Goal: Contribute content: Contribute content

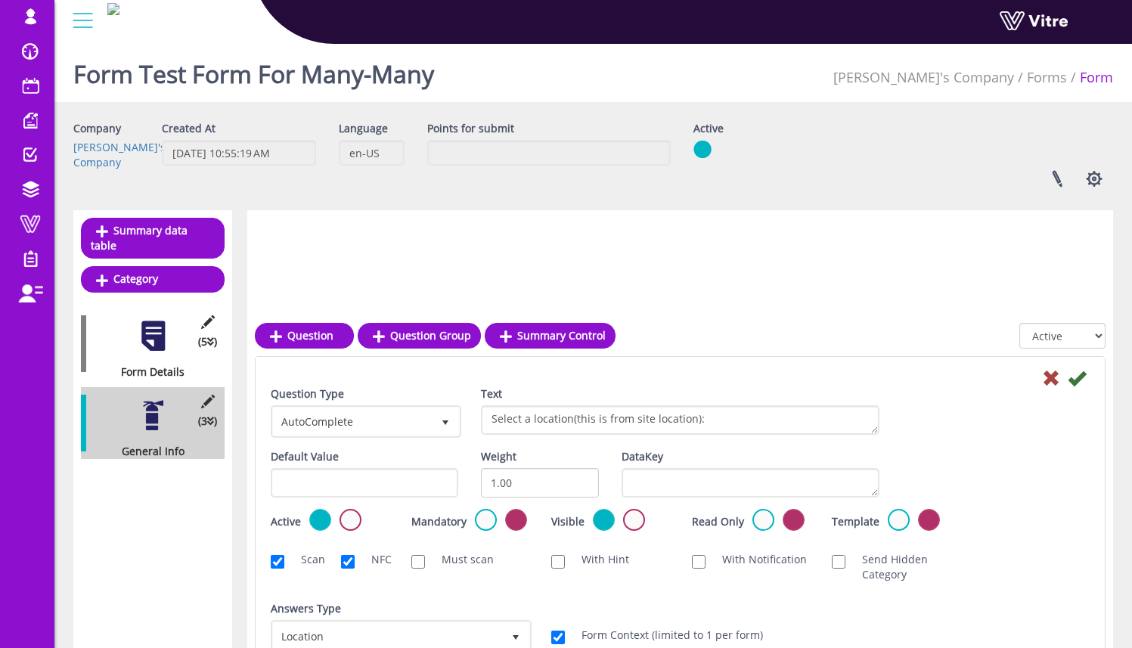
scroll to position [271, 0]
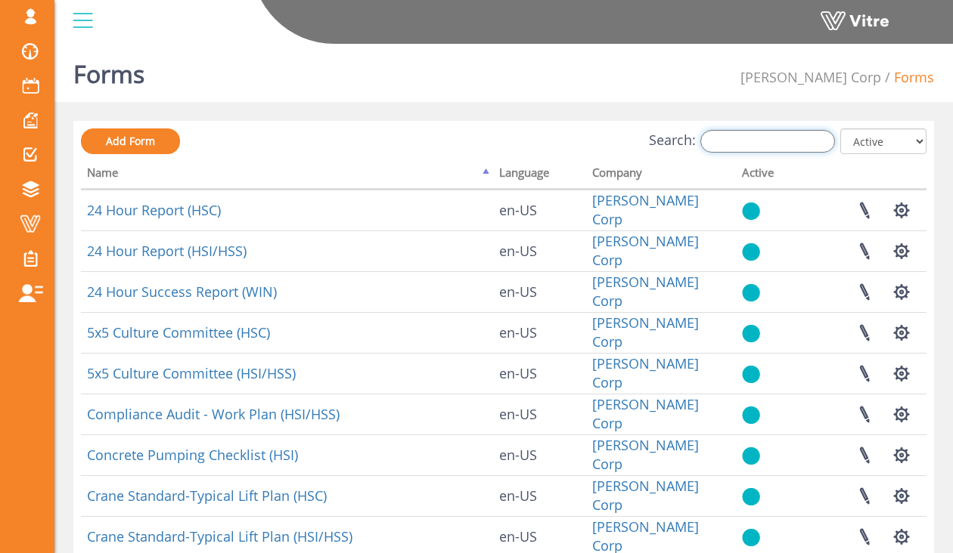
click at [748, 138] on input "Search:" at bounding box center [767, 141] width 135 height 23
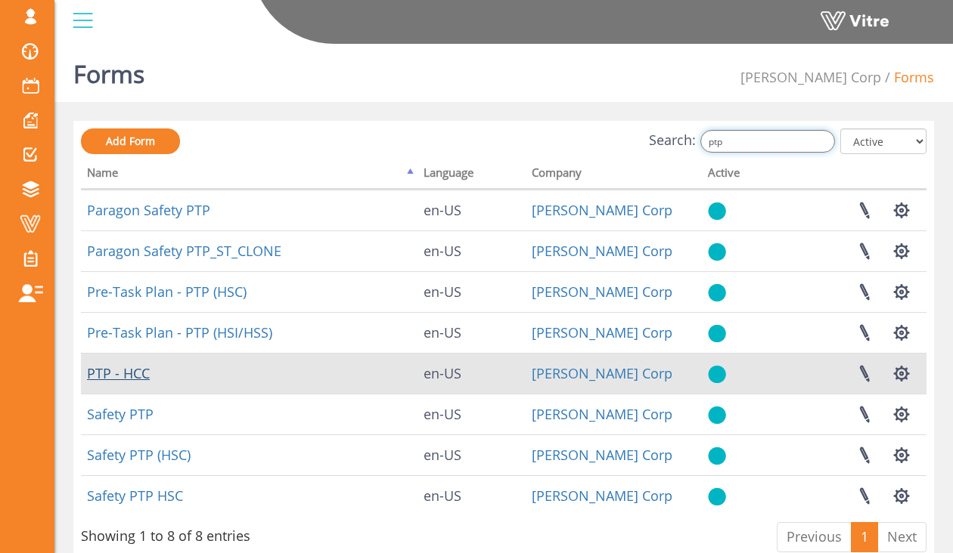
type input "ptp"
click at [133, 370] on link "PTP - HCC" at bounding box center [118, 373] width 63 height 18
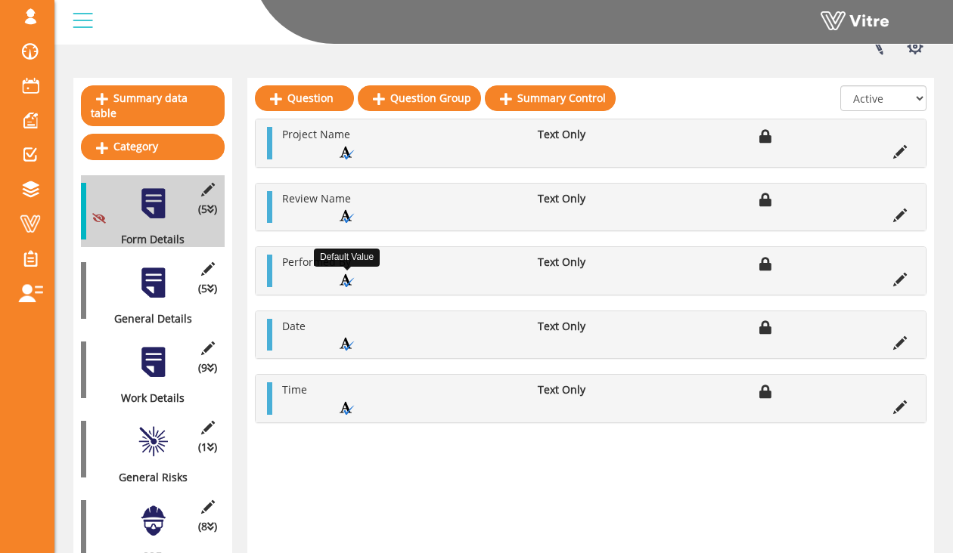
scroll to position [269, 0]
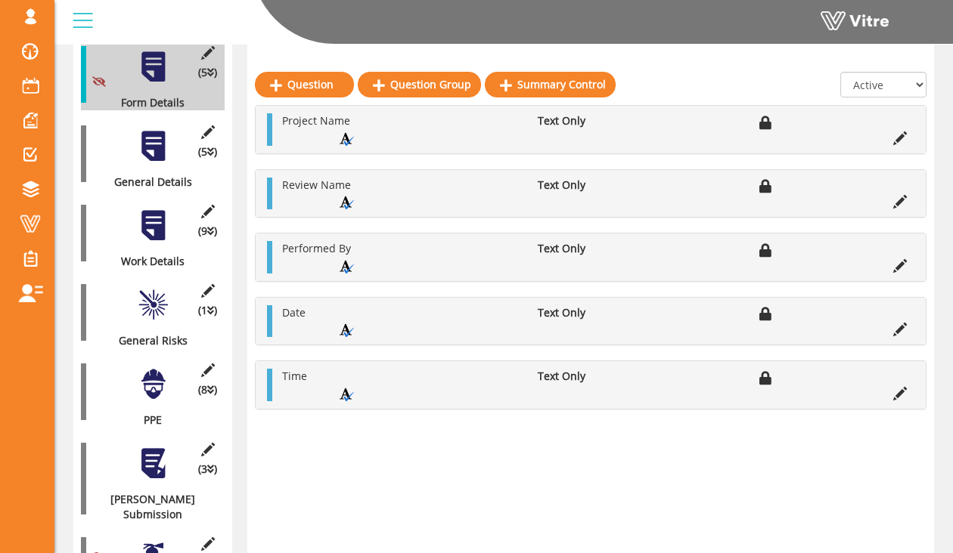
click at [153, 367] on div at bounding box center [153, 384] width 34 height 34
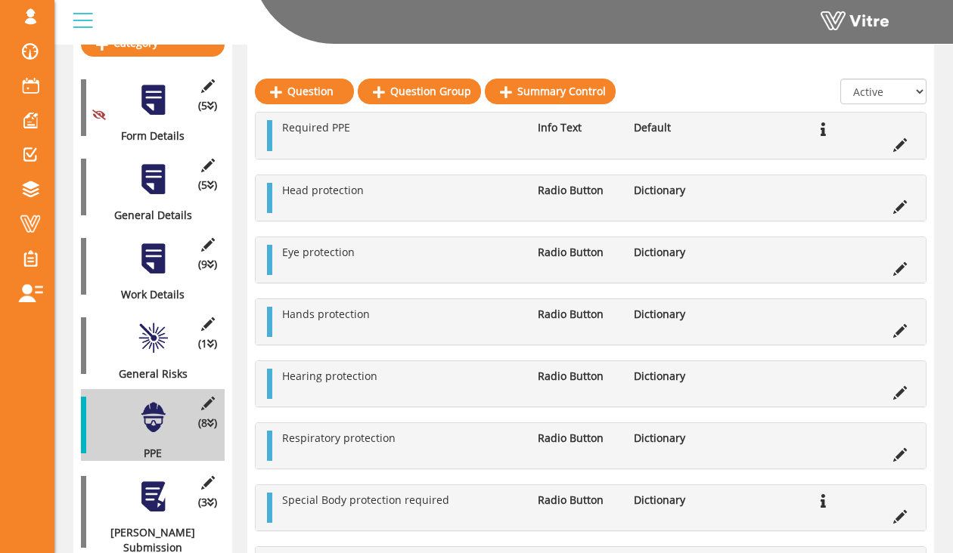
scroll to position [211, 0]
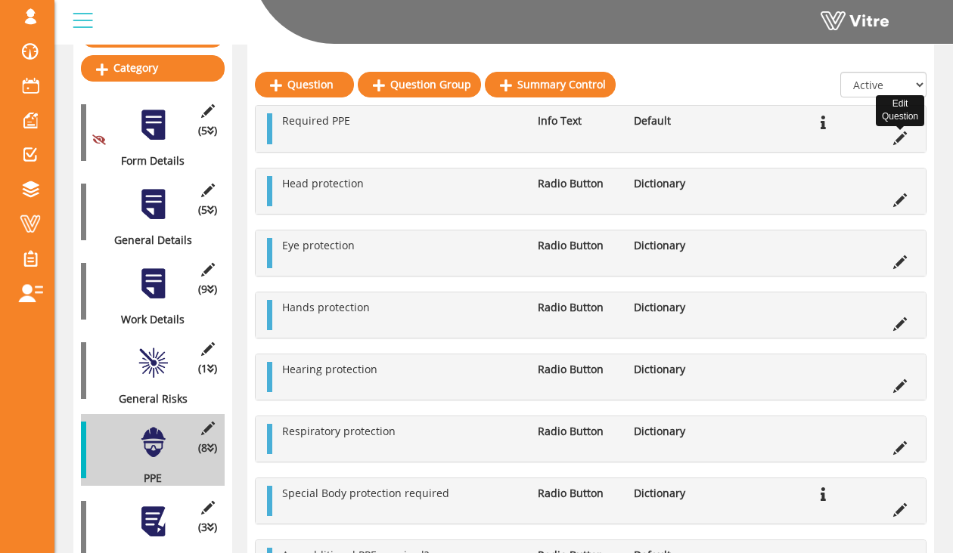
click at [901, 135] on icon at bounding box center [900, 139] width 14 height 14
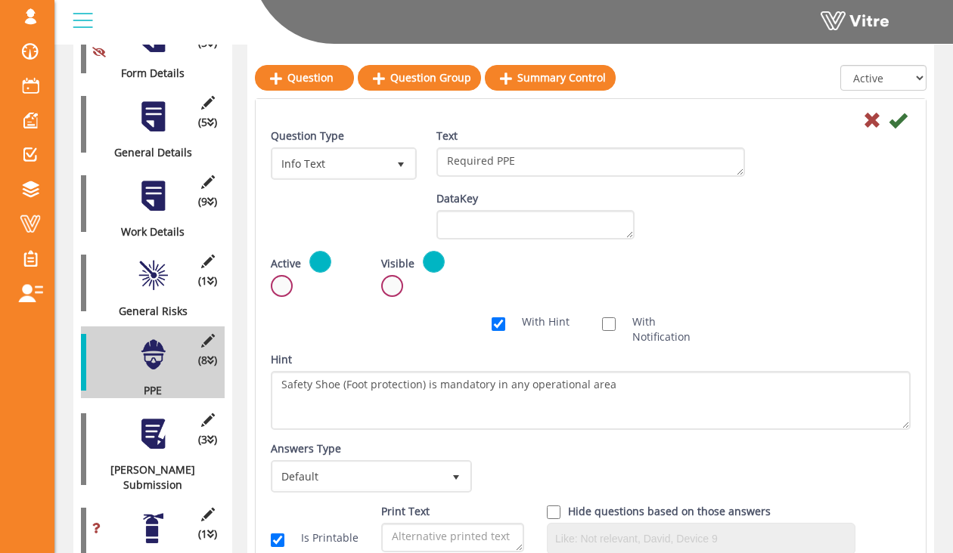
scroll to position [313, 0]
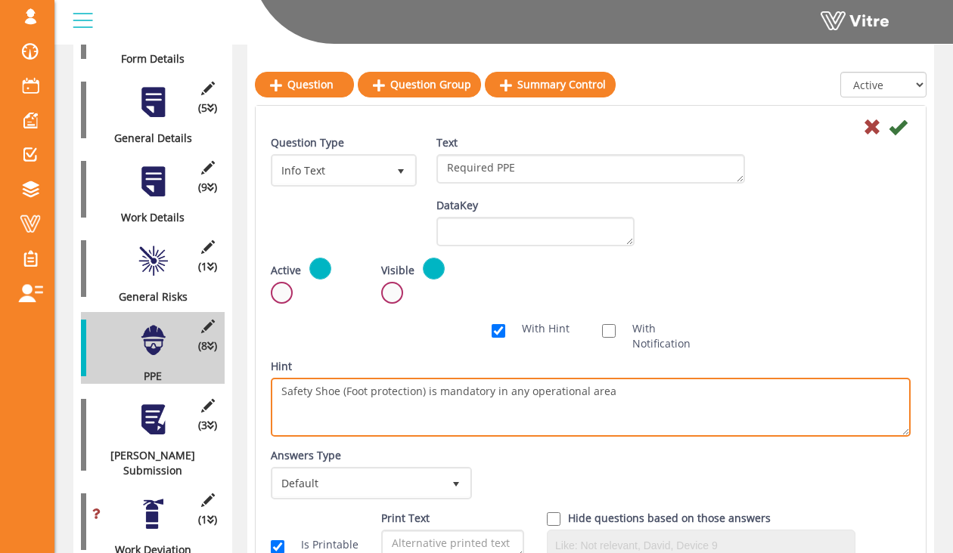
click at [525, 404] on textarea "Safety Shoe (Foot protection) is mandatory in any operational area" at bounding box center [591, 407] width 640 height 59
drag, startPoint x: 616, startPoint y: 392, endPoint x: 428, endPoint y: 392, distance: 188.3
click at [428, 392] on textarea "Safety Shoe (Foot protection) is mandatory in any operational area" at bounding box center [591, 407] width 640 height 59
click at [336, 395] on textarea "Safety Shoe (Foot protection) is mandatory in any operational area" at bounding box center [591, 407] width 640 height 59
click at [432, 400] on textarea "Safety Shoe (Foot protection) is mandatory in any operational area" at bounding box center [591, 407] width 640 height 59
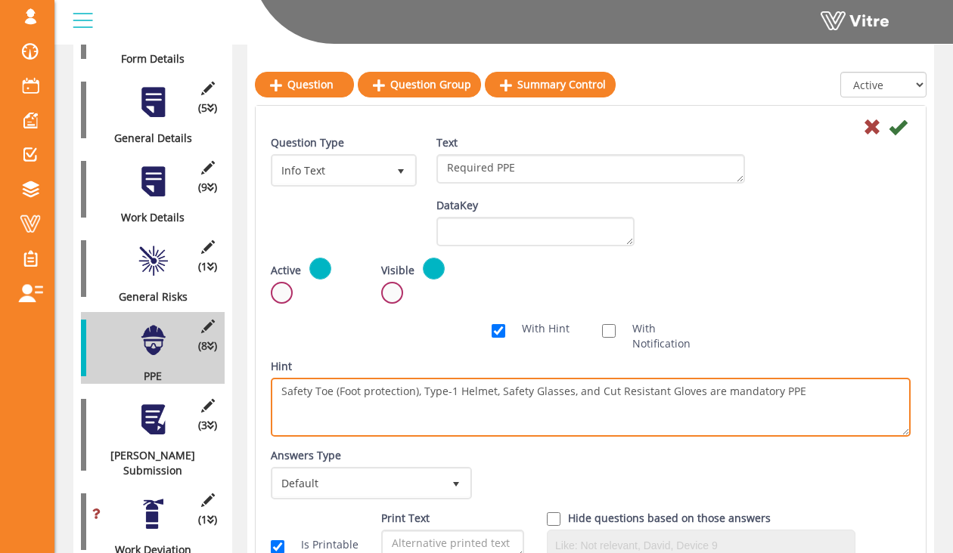
click at [839, 392] on textarea "Safety Shoe (Foot protection) is mandatory in any operational area" at bounding box center [591, 407] width 640 height 59
type textarea "Safety Toe (Foot protection), Type-1 Helmet, Safety Glasses, and Cut Resistant …"
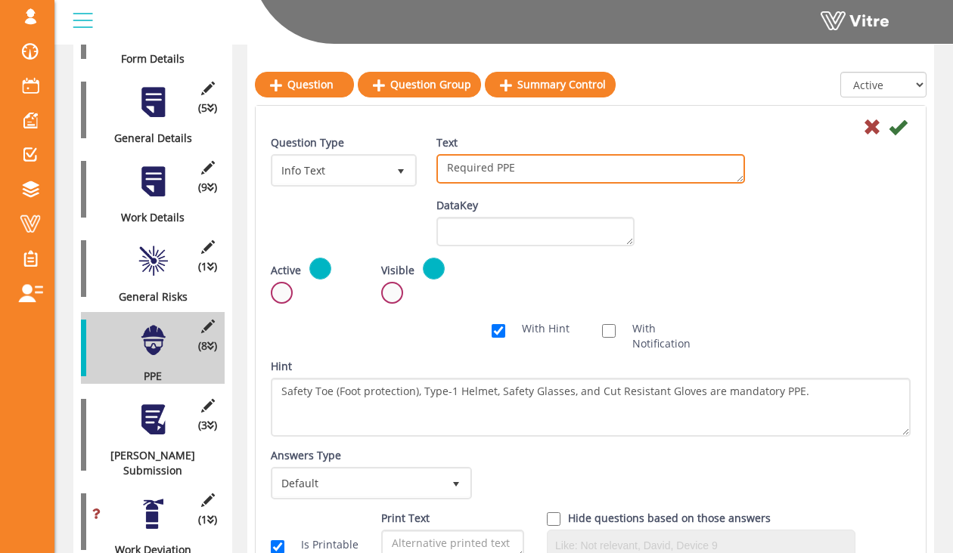
click at [574, 166] on textarea "Required PPE" at bounding box center [590, 168] width 308 height 29
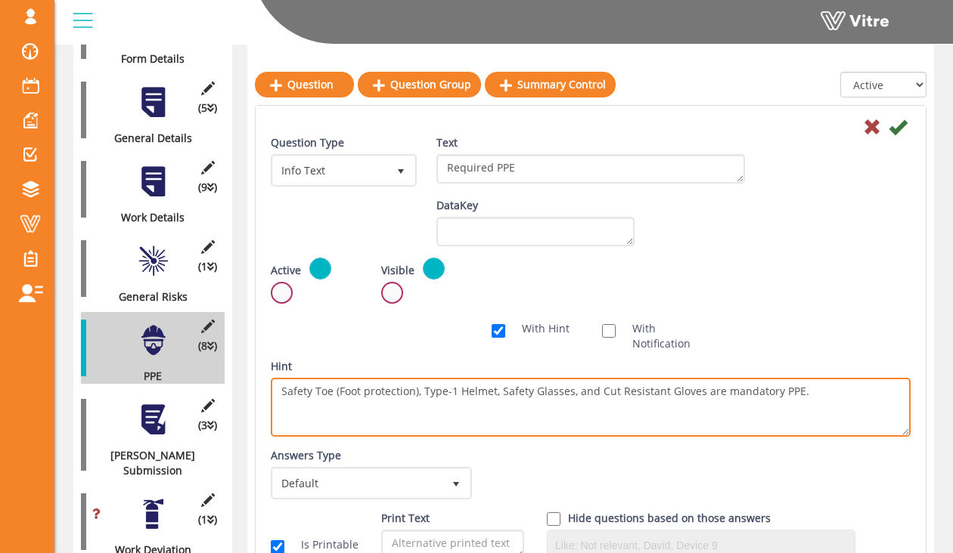
click at [814, 392] on textarea "Safety Shoe (Foot protection) is mandatory in any operational area" at bounding box center [591, 407] width 640 height 59
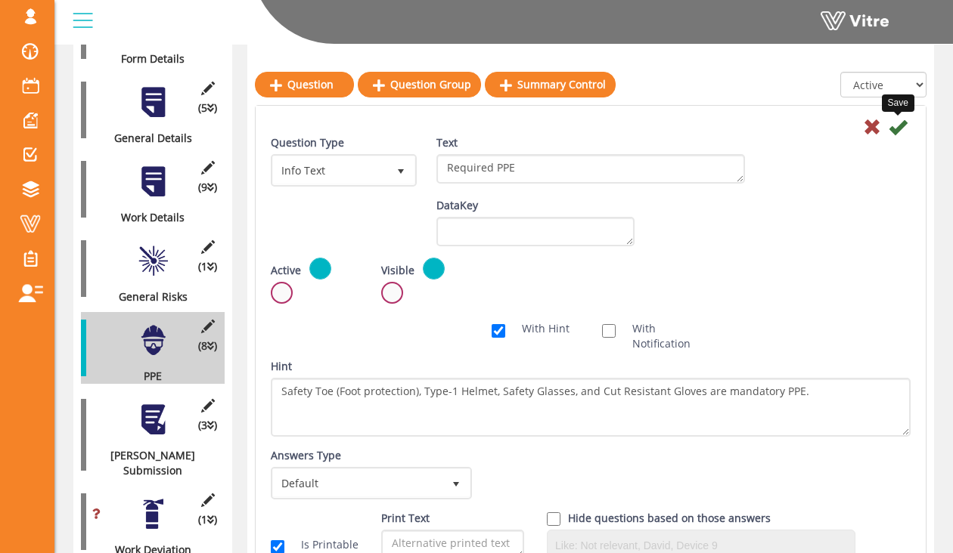
click at [903, 125] on icon at bounding box center [897, 127] width 18 height 18
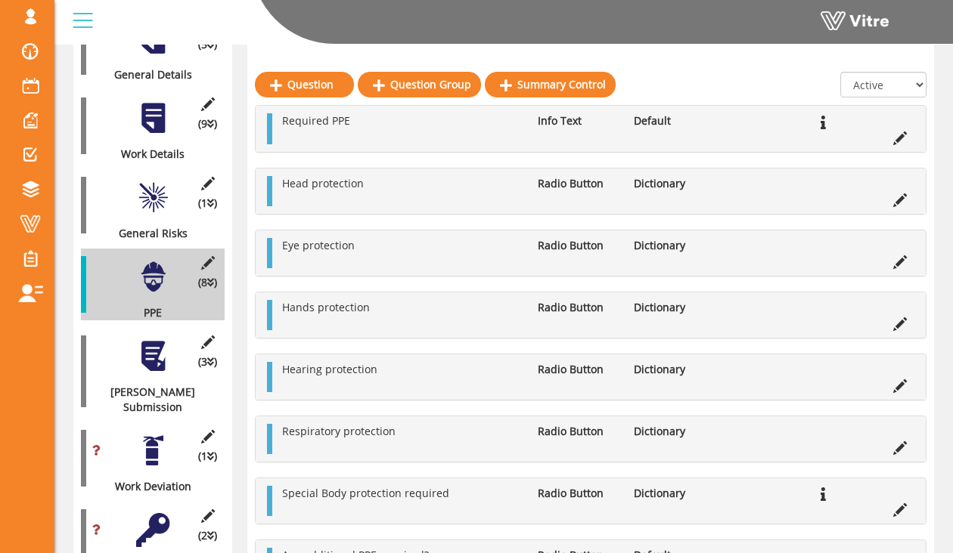
scroll to position [349, 0]
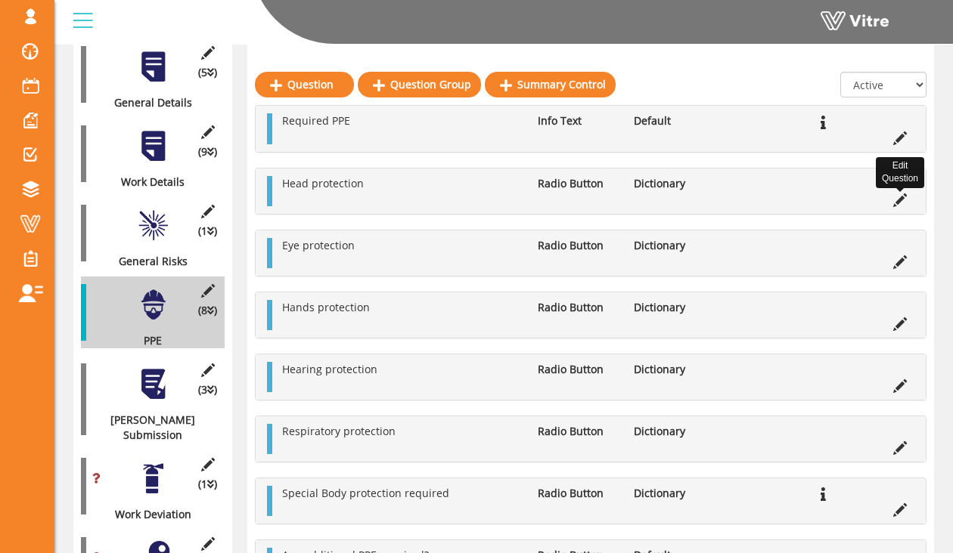
click at [896, 201] on icon at bounding box center [900, 201] width 14 height 14
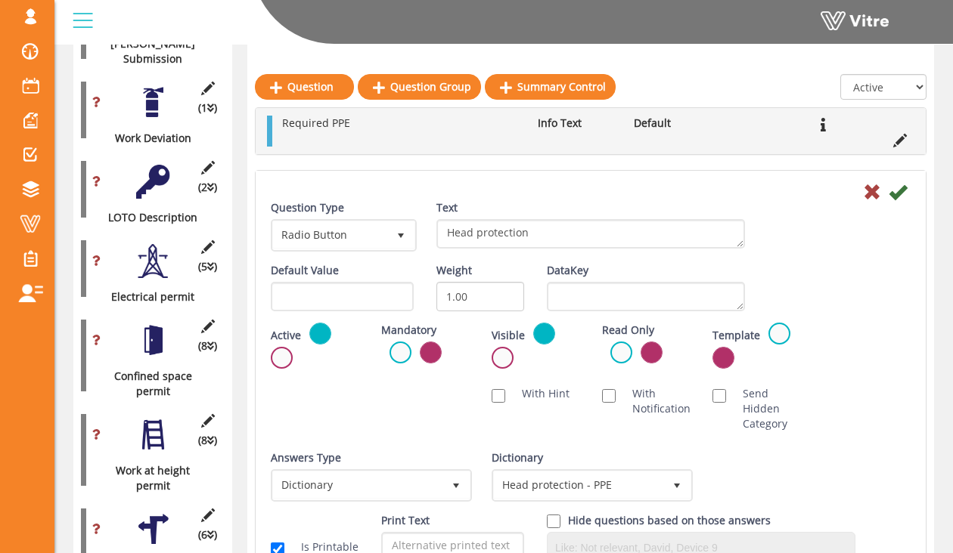
scroll to position [727, 0]
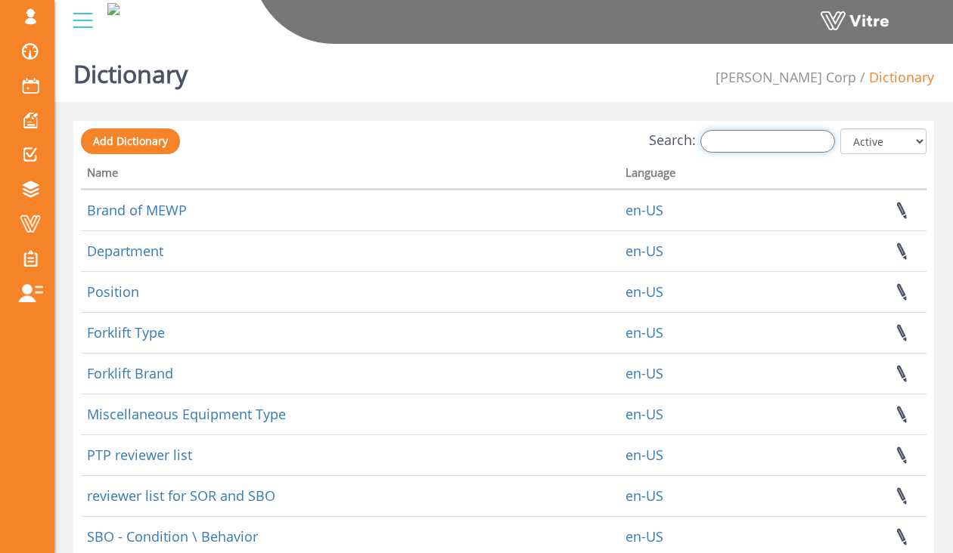
click at [761, 147] on input "Search:" at bounding box center [767, 141] width 135 height 23
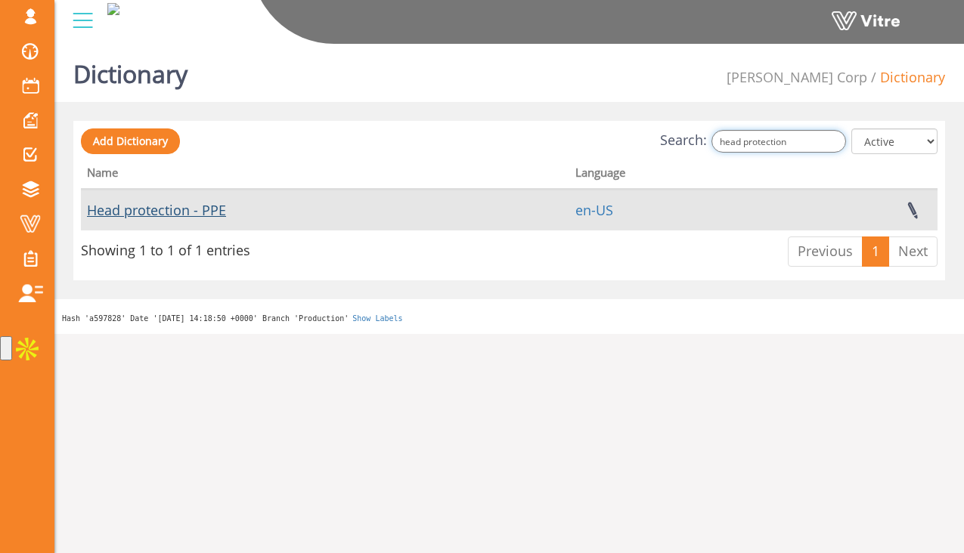
type input "head protection"
click at [212, 212] on link "Head protection - PPE" at bounding box center [156, 210] width 139 height 18
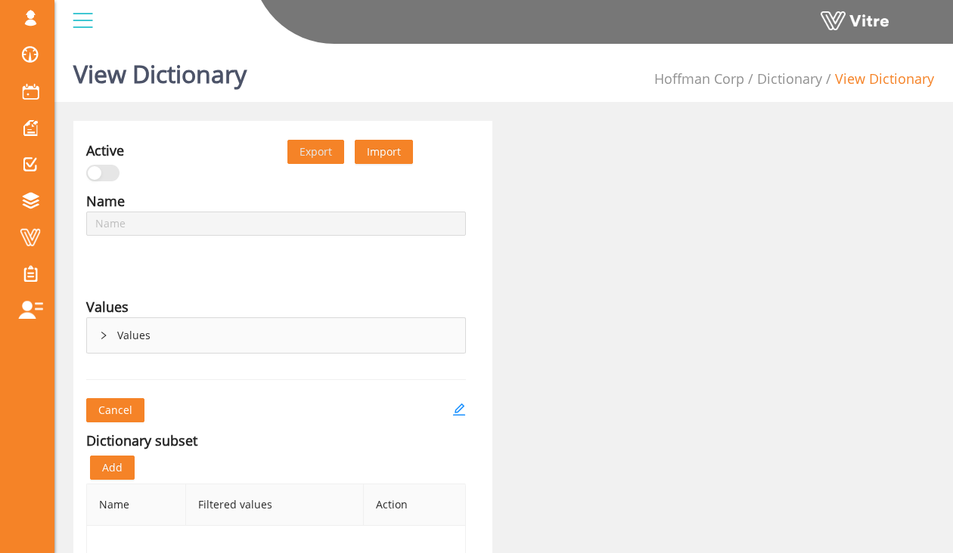
type input "Head protection - PPE"
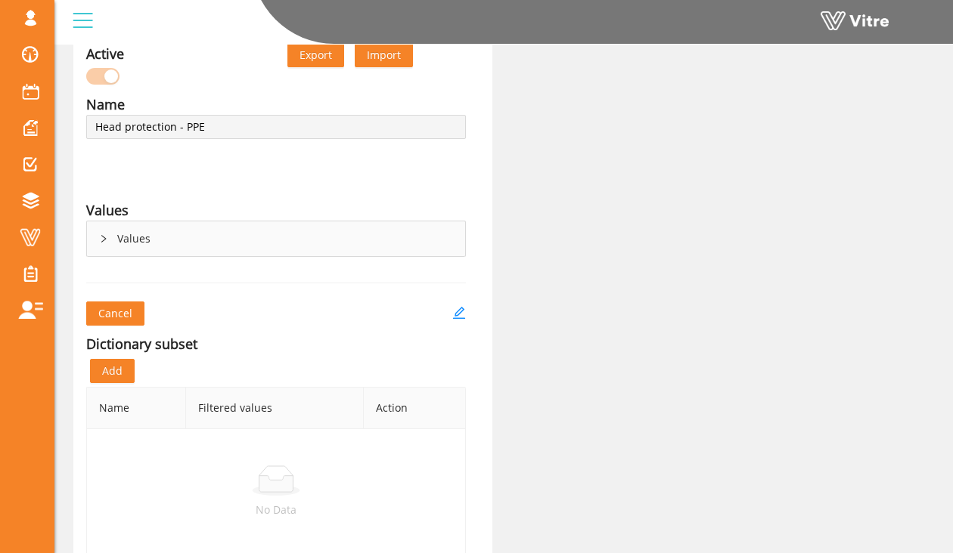
scroll to position [106, 0]
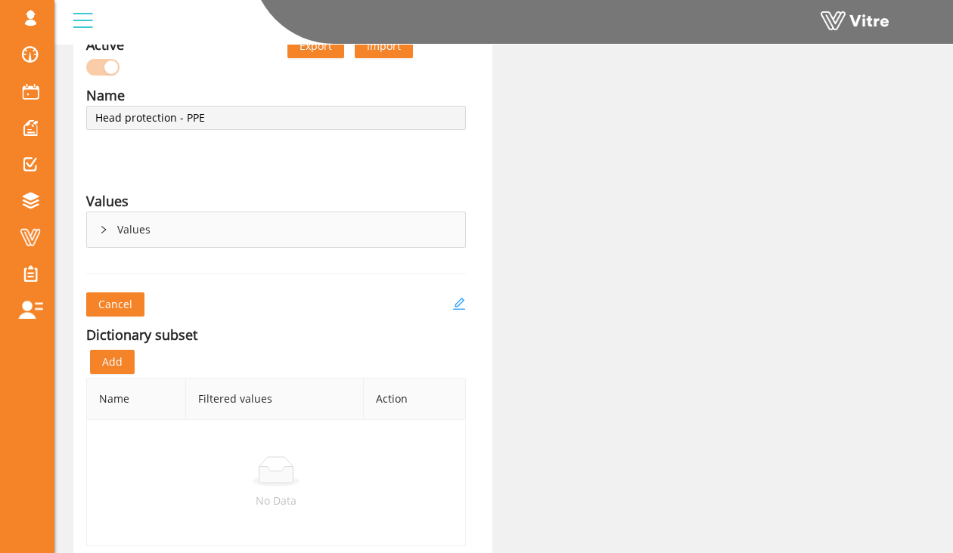
click at [463, 308] on icon "edit" at bounding box center [459, 304] width 14 height 14
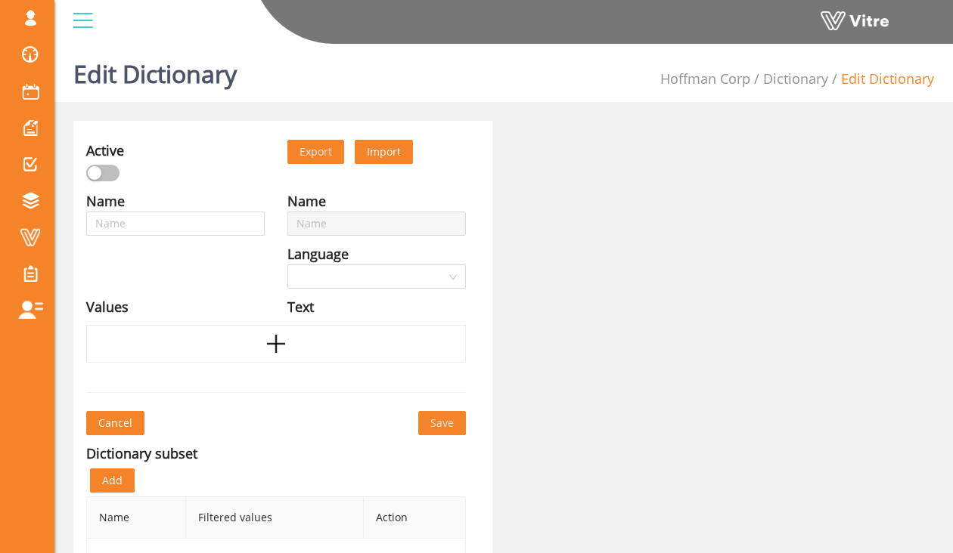
type input "Head protection - PPE"
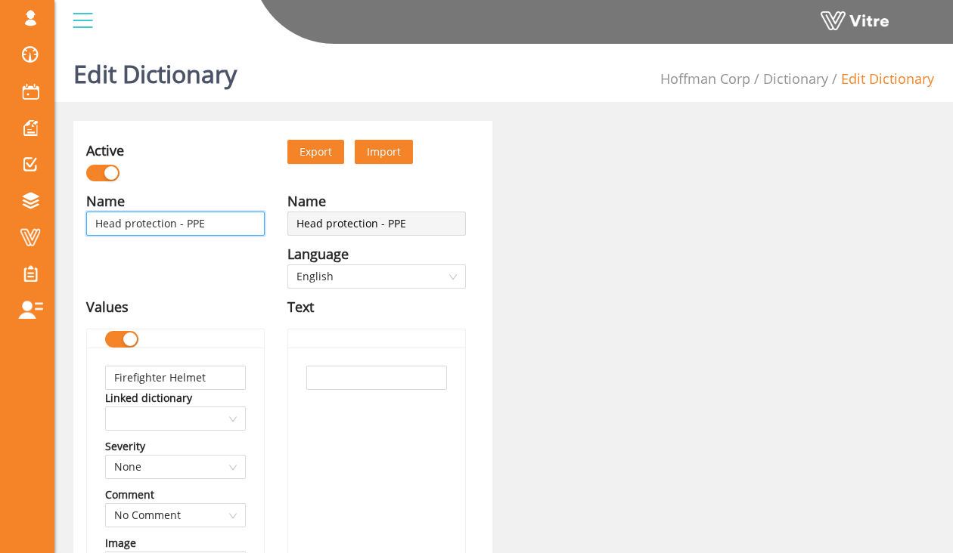
click at [234, 215] on input "Head protection - PPE" at bounding box center [175, 224] width 178 height 24
type input "H"
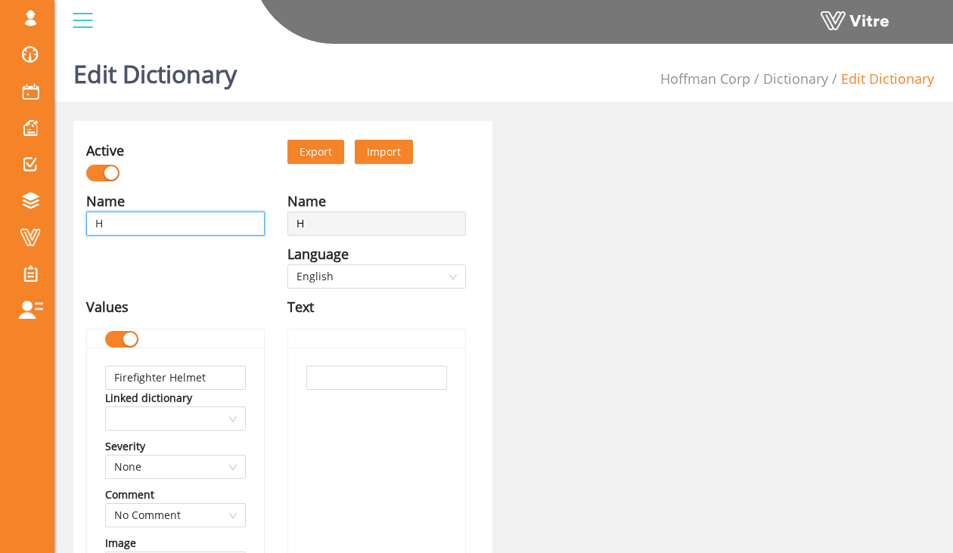
type input "HC"
type input "HCC"
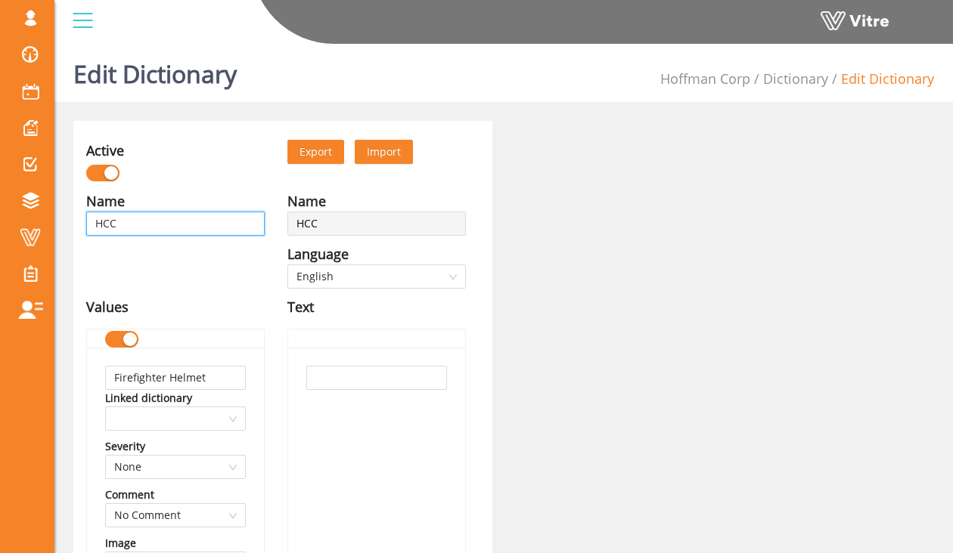
type input "HCC"
type input "HCC P"
type input "HCC PT"
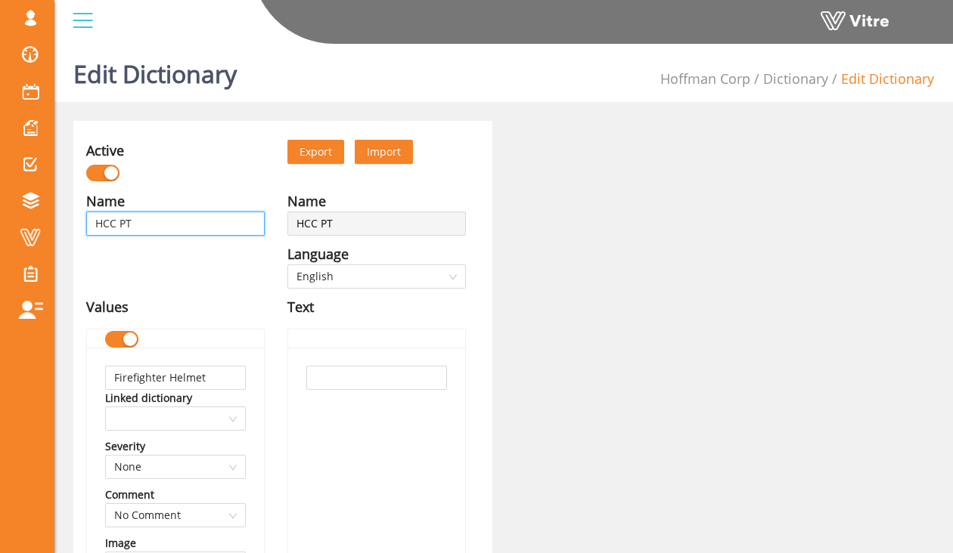
type input "HCC PTP"
type input "HCC PTP -"
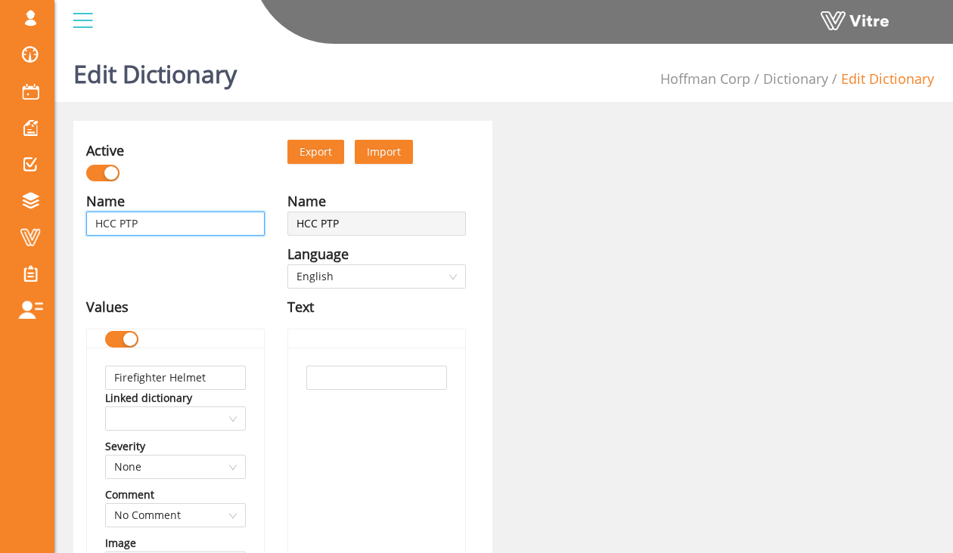
type input "HCC PTP -"
type input "HCC PTP - H"
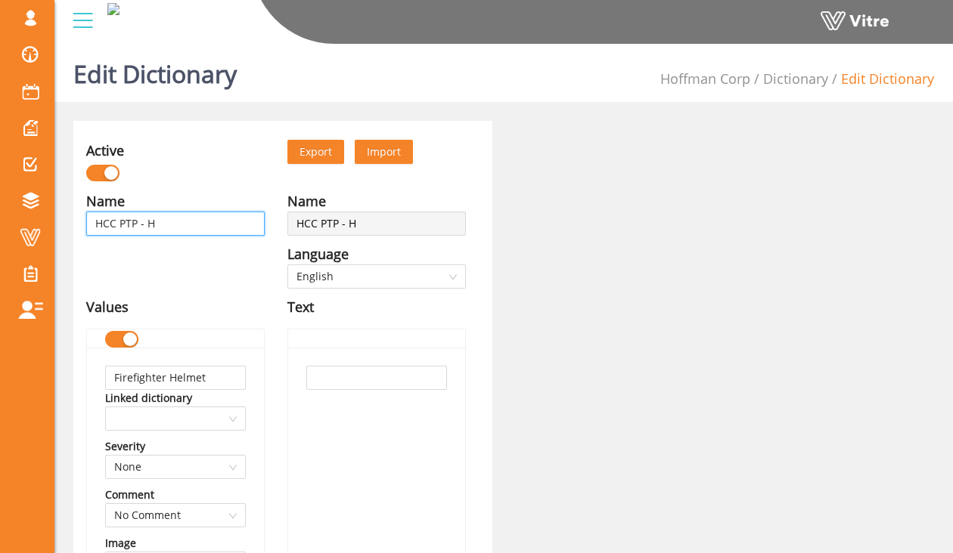
type input "HCC PTP - He"
type input "HCC PTP - Hea"
type input "HCC PTP - Head"
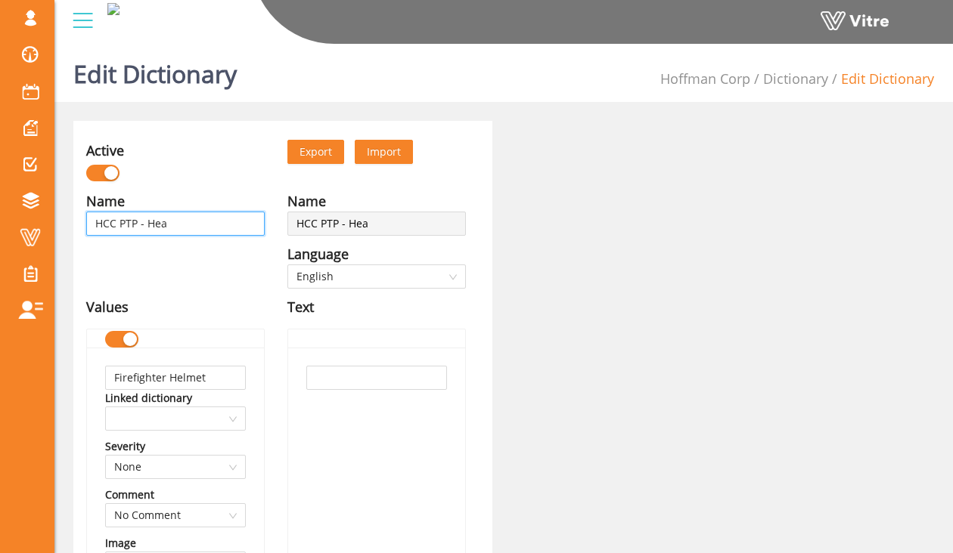
type input "HCC PTP - Head"
type input "HCC PTP - Head P"
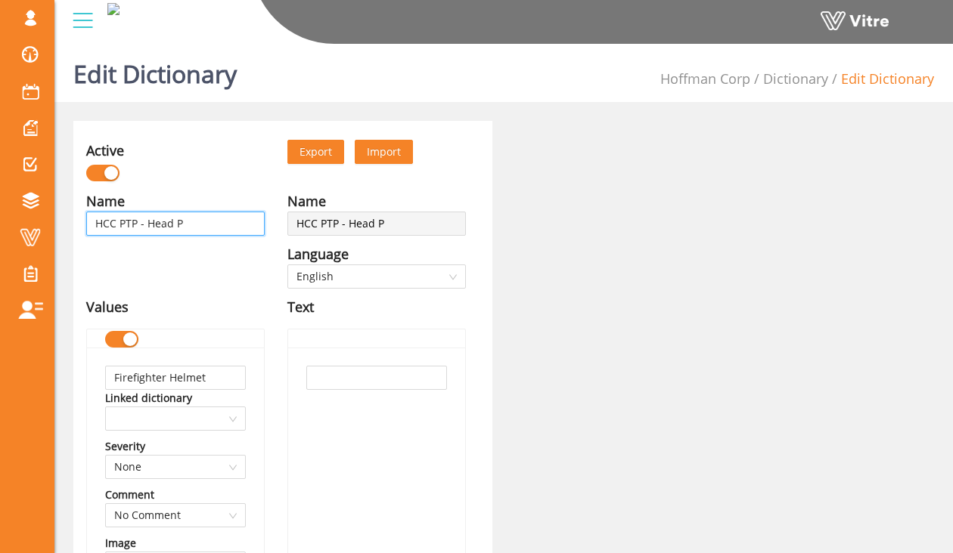
type input "HCC PTP - Head PP"
type input "HCC PTP - Head PPE"
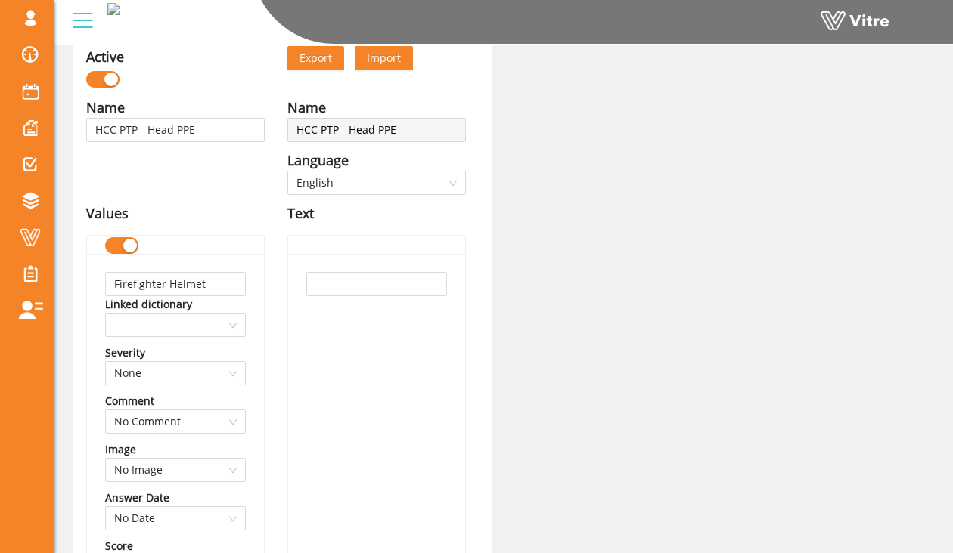
scroll to position [57, 0]
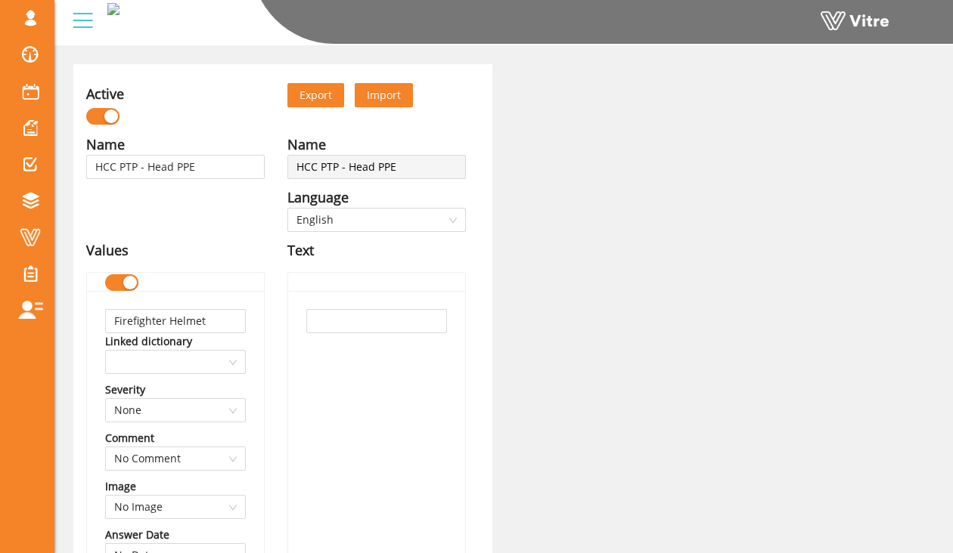
click at [123, 280] on div "button" at bounding box center [130, 283] width 14 height 14
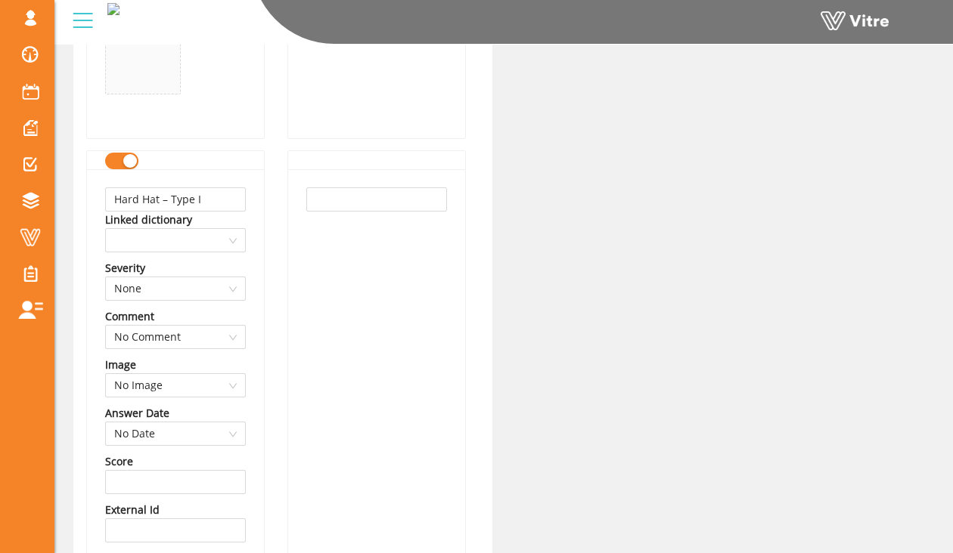
scroll to position [732, 0]
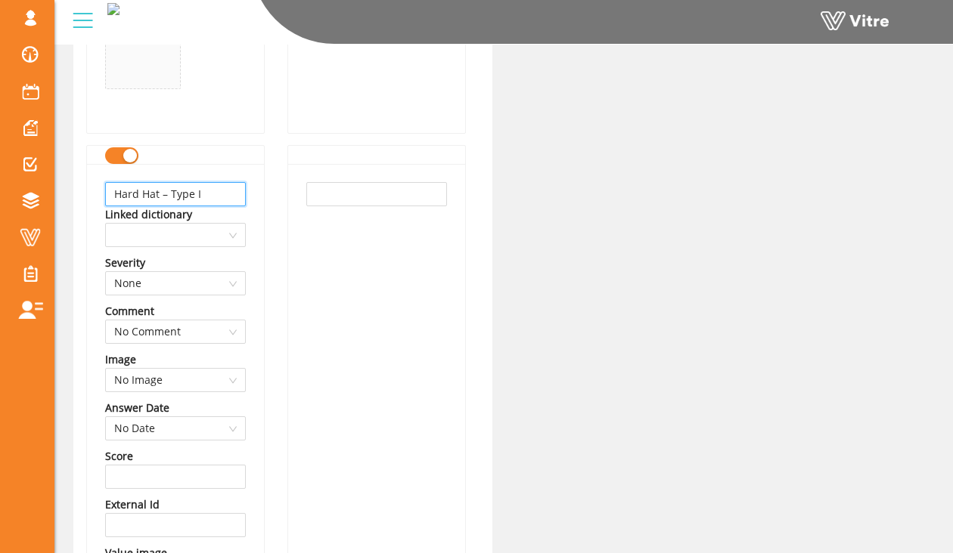
drag, startPoint x: 158, startPoint y: 194, endPoint x: 91, endPoint y: 194, distance: 66.5
click at [91, 194] on div "Hard Hat – Type I Linked dictionary Severity None Comment No Comment Image No I…" at bounding box center [175, 422] width 177 height 517
type input "Helmet – Type I"
click at [268, 176] on div "Name HCC PTP - Head PPE Language English Values Firefighter Helmet Linked dicti…" at bounding box center [175, 351] width 201 height 1784
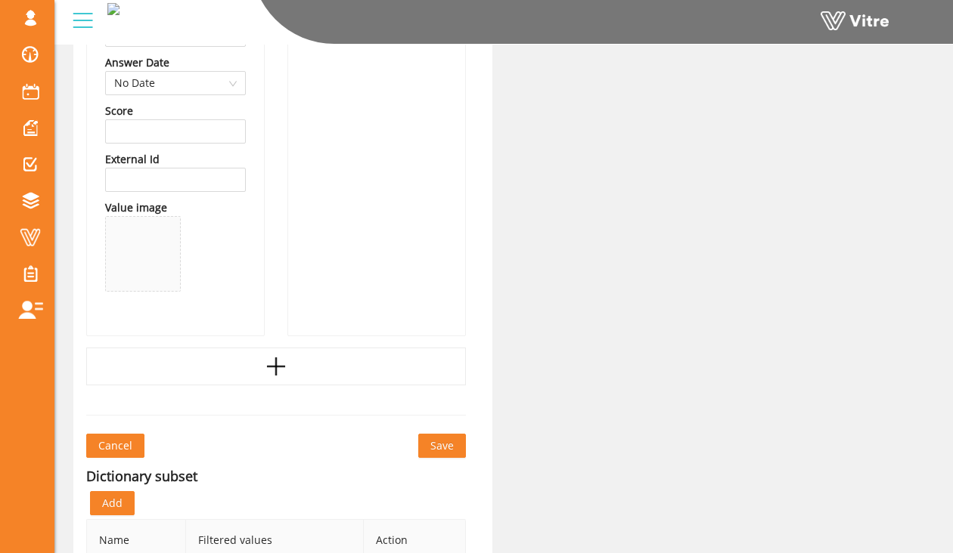
scroll to position [1633, 0]
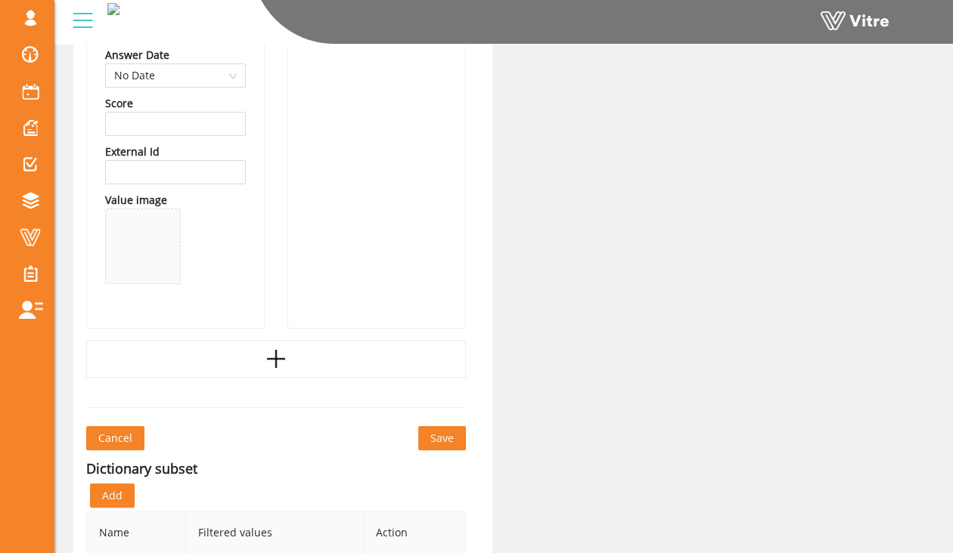
click at [449, 439] on span "Save" at bounding box center [441, 438] width 23 height 17
